Goal: Task Accomplishment & Management: Manage account settings

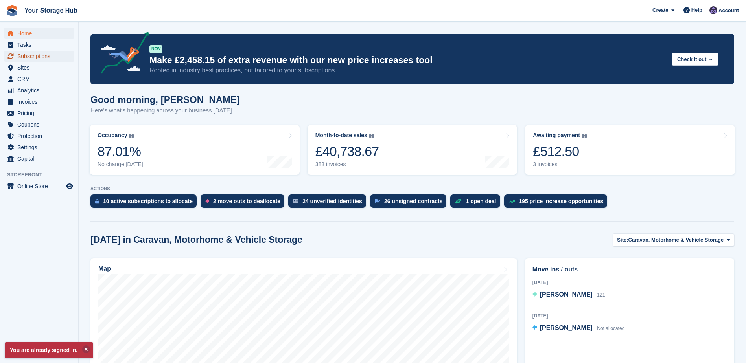
click at [43, 56] on span "Subscriptions" at bounding box center [40, 56] width 47 height 11
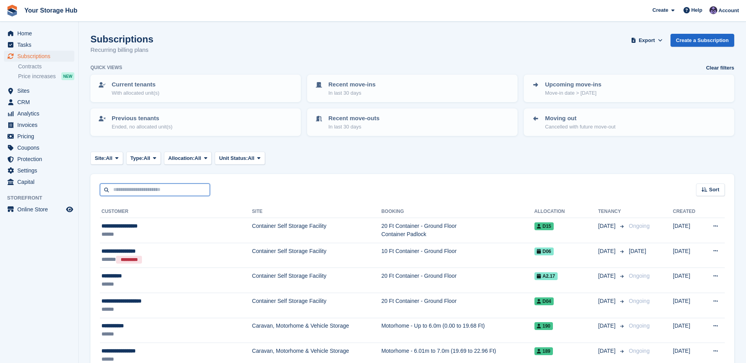
click at [173, 188] on input "text" at bounding box center [155, 190] width 110 height 13
type input "*****"
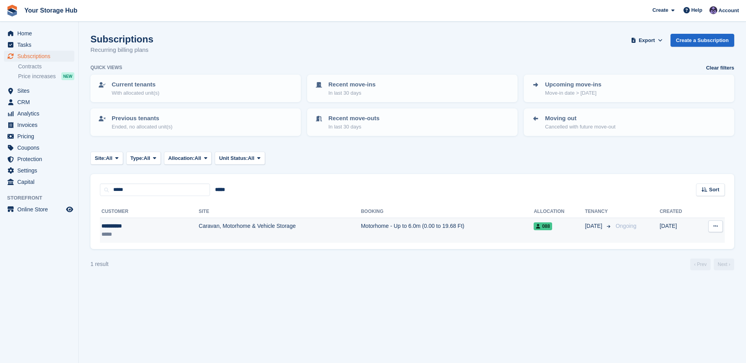
click at [376, 228] on td "Motorhome - Up to 6.0m (0.00 to 19.68 Ft)" at bounding box center [447, 230] width 173 height 25
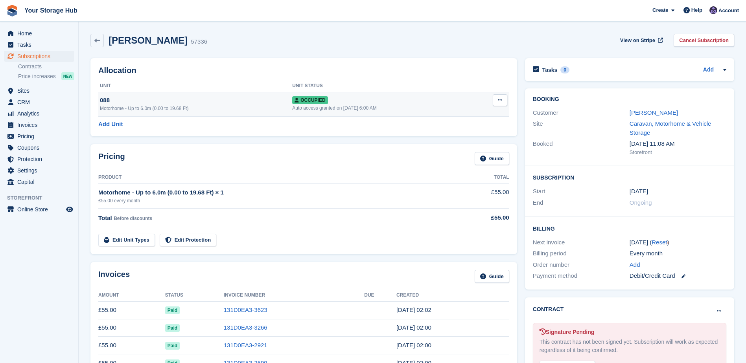
click at [500, 103] on icon at bounding box center [500, 99] width 4 height 5
click at [459, 146] on p "Deallocate" at bounding box center [469, 143] width 68 height 10
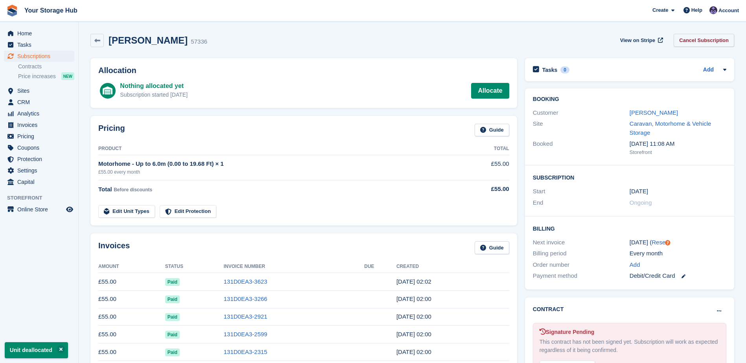
click at [708, 42] on link "Cancel Subscription" at bounding box center [703, 40] width 61 height 13
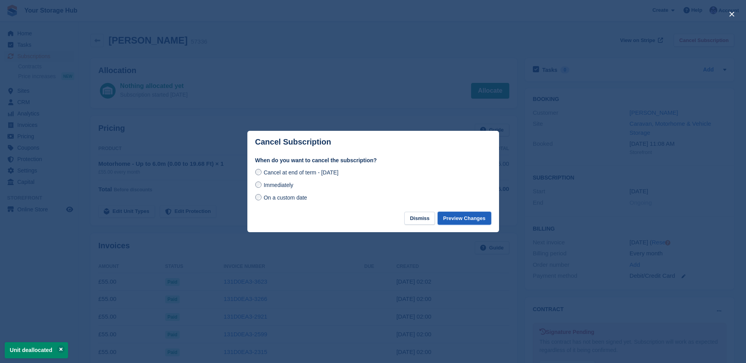
click at [453, 219] on button "Preview Changes" at bounding box center [463, 218] width 53 height 13
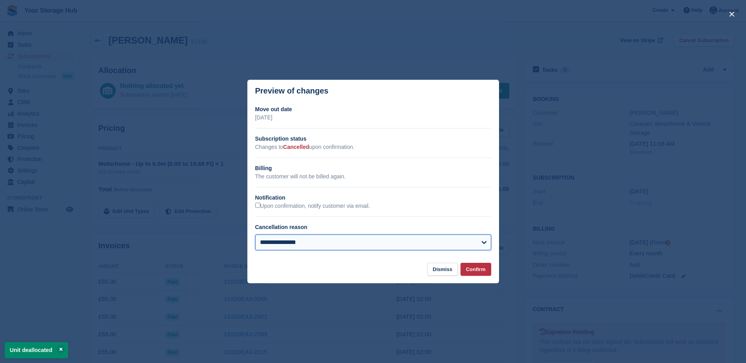
click at [325, 246] on select "**********" at bounding box center [373, 243] width 236 height 16
select select "**********"
click at [255, 235] on select "**********" at bounding box center [373, 243] width 236 height 16
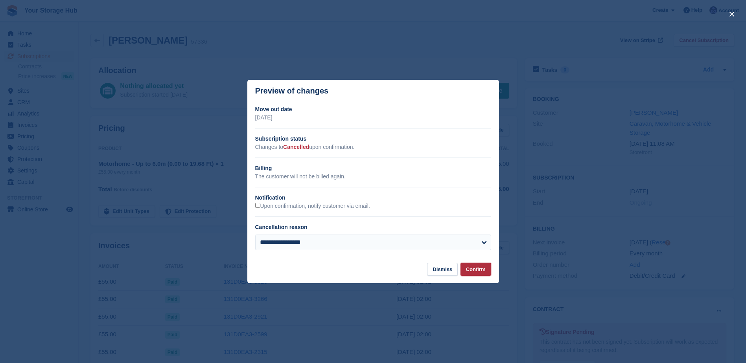
click at [475, 270] on button "Confirm" at bounding box center [475, 269] width 31 height 13
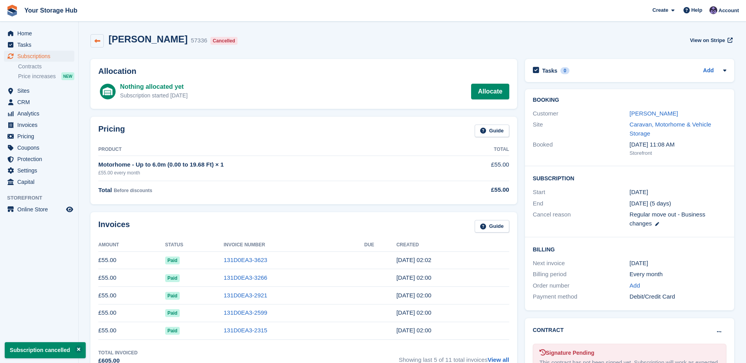
click at [96, 42] on icon at bounding box center [97, 41] width 6 height 6
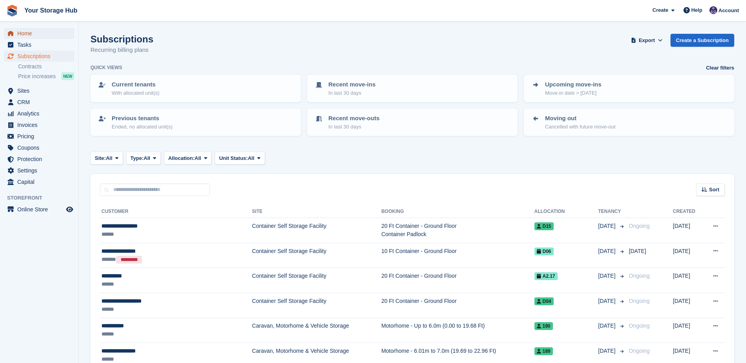
click at [21, 33] on span "Home" at bounding box center [40, 33] width 47 height 11
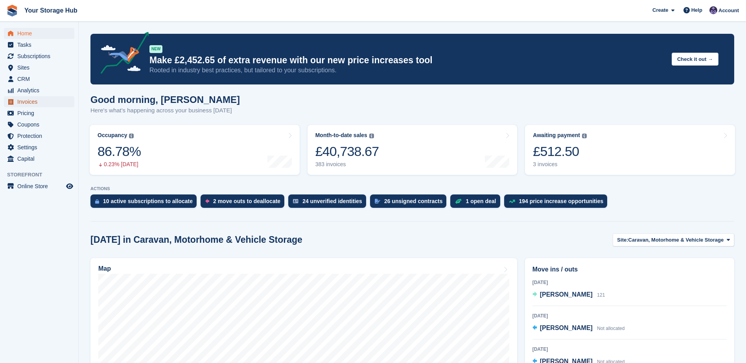
click at [29, 103] on span "Invoices" at bounding box center [40, 101] width 47 height 11
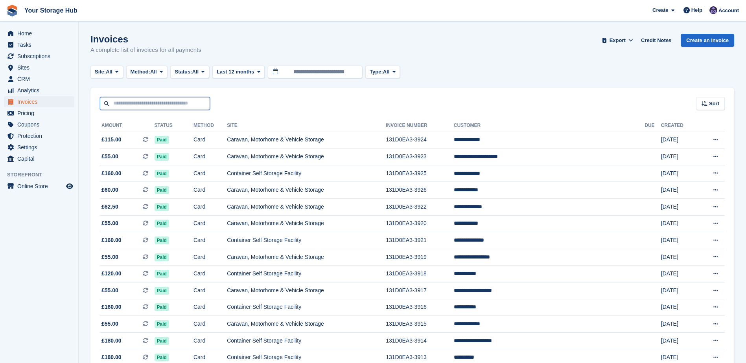
click at [162, 99] on input "text" at bounding box center [155, 103] width 110 height 13
type input "***"
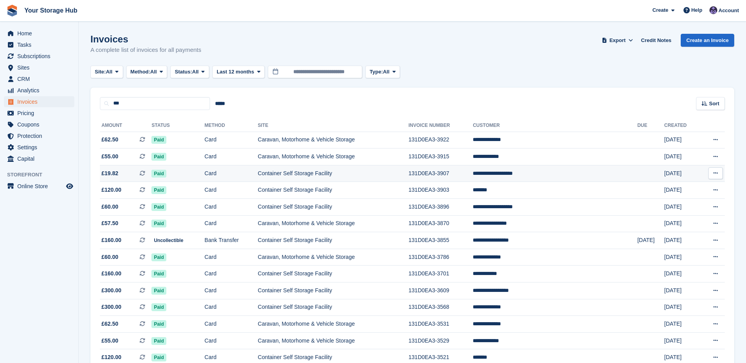
click at [718, 175] on button at bounding box center [715, 173] width 15 height 12
click at [678, 202] on p "View on Stripe" at bounding box center [684, 200] width 68 height 13
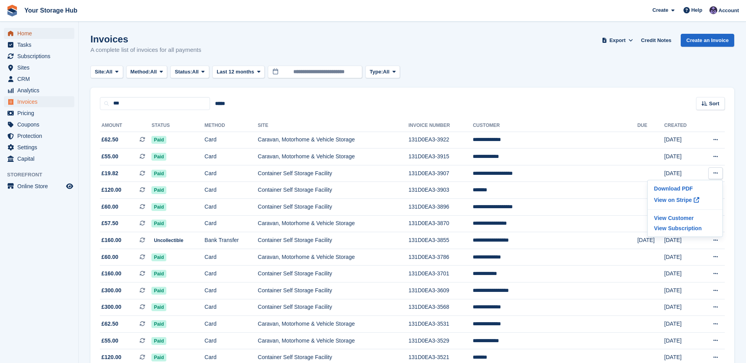
click at [22, 37] on span "Home" at bounding box center [40, 33] width 47 height 11
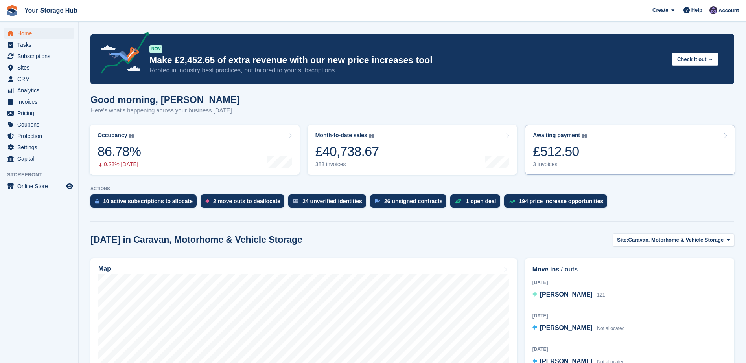
click at [551, 153] on div "£512.50" at bounding box center [560, 151] width 54 height 16
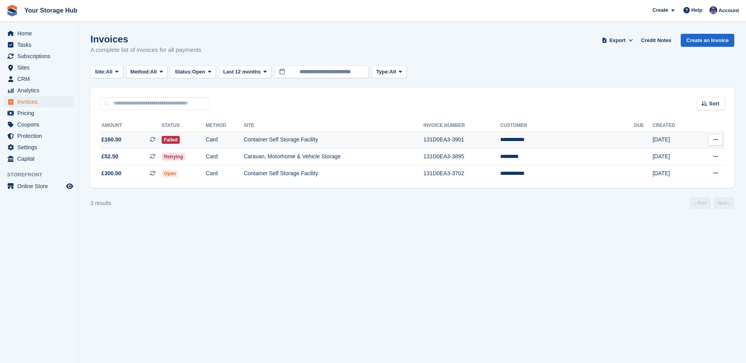
click at [155, 141] on icon at bounding box center [153, 140] width 6 height 6
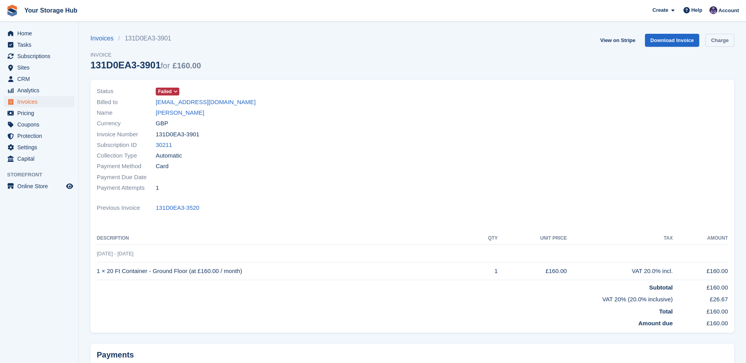
click at [729, 42] on link "Charge" at bounding box center [719, 40] width 29 height 13
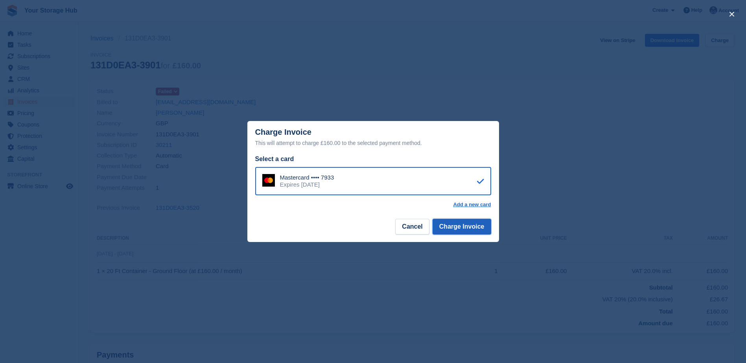
click at [454, 227] on button "Charge Invoice" at bounding box center [461, 227] width 59 height 16
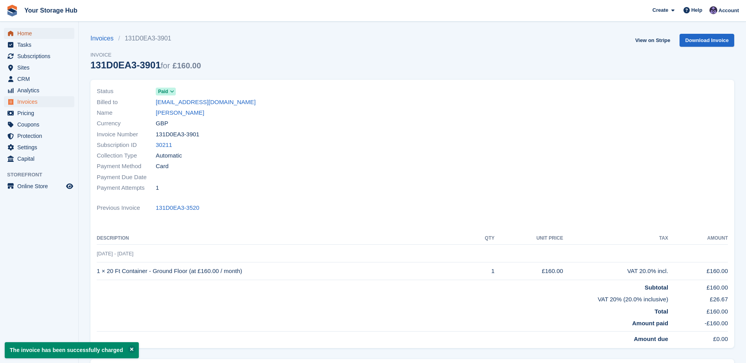
click at [17, 36] on link "Home" at bounding box center [39, 33] width 70 height 11
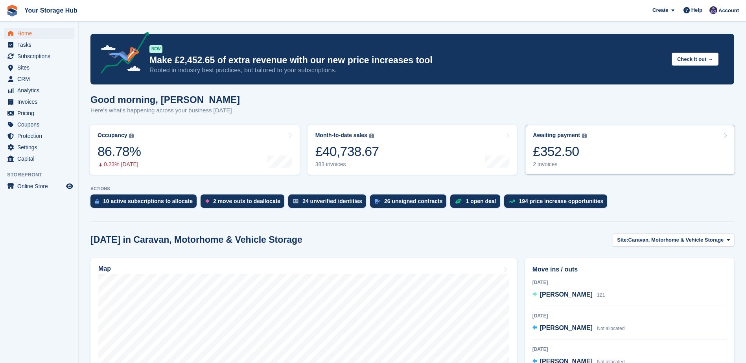
click at [545, 154] on div "£352.50" at bounding box center [560, 151] width 54 height 16
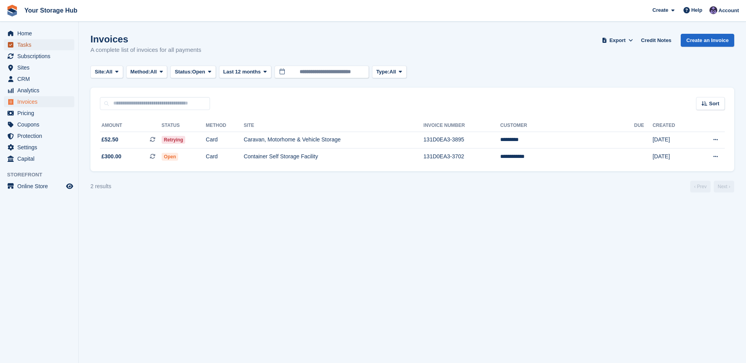
click at [23, 40] on span "Tasks" at bounding box center [40, 44] width 47 height 11
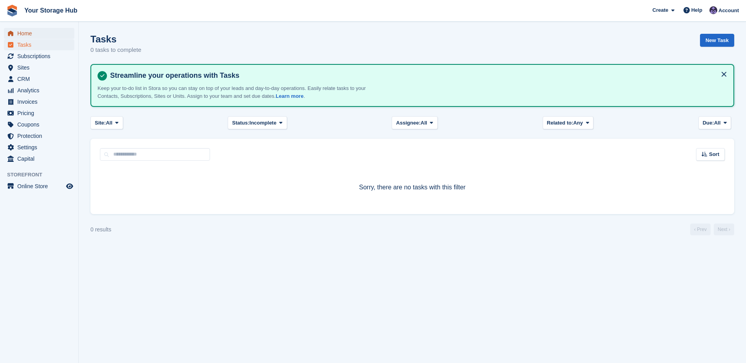
click at [24, 34] on span "Home" at bounding box center [40, 33] width 47 height 11
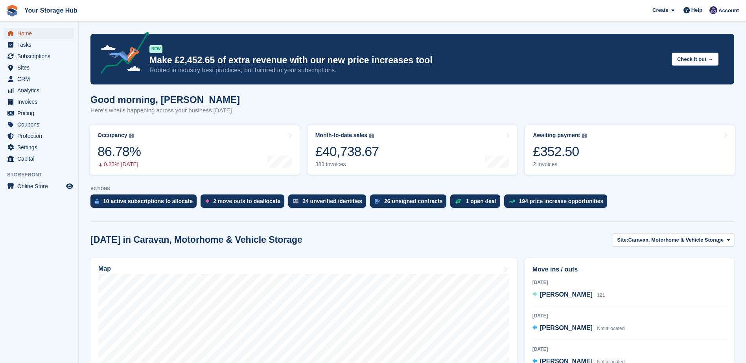
click at [28, 33] on span "Home" at bounding box center [40, 33] width 47 height 11
click at [36, 35] on span "Home" at bounding box center [40, 33] width 47 height 11
click at [29, 35] on span "Home" at bounding box center [40, 33] width 47 height 11
click at [29, 33] on span "Home" at bounding box center [40, 33] width 47 height 11
